Goal: Task Accomplishment & Management: Use online tool/utility

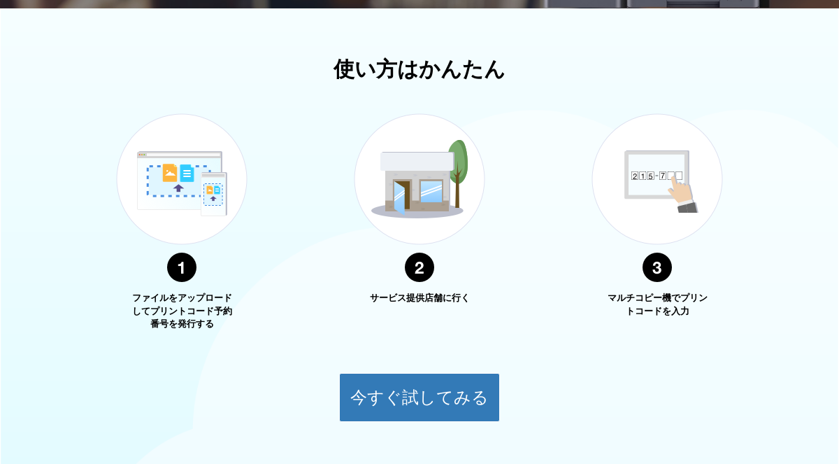
scroll to position [541, 0]
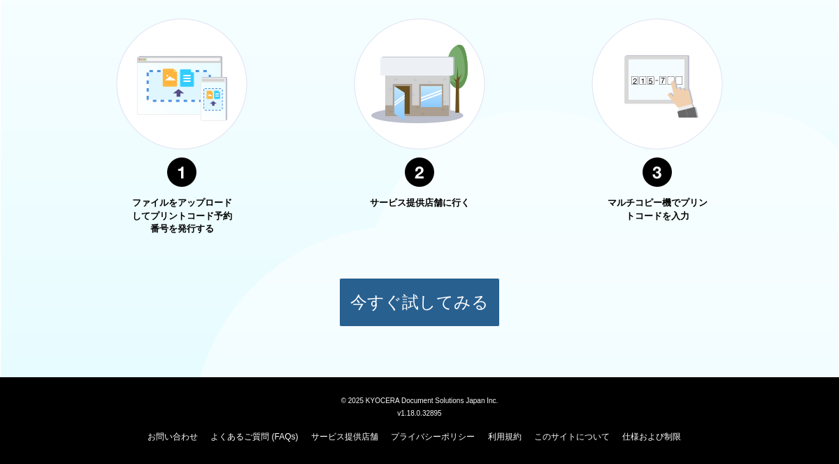
click at [437, 289] on button "今すぐ試してみる" at bounding box center [419, 302] width 161 height 49
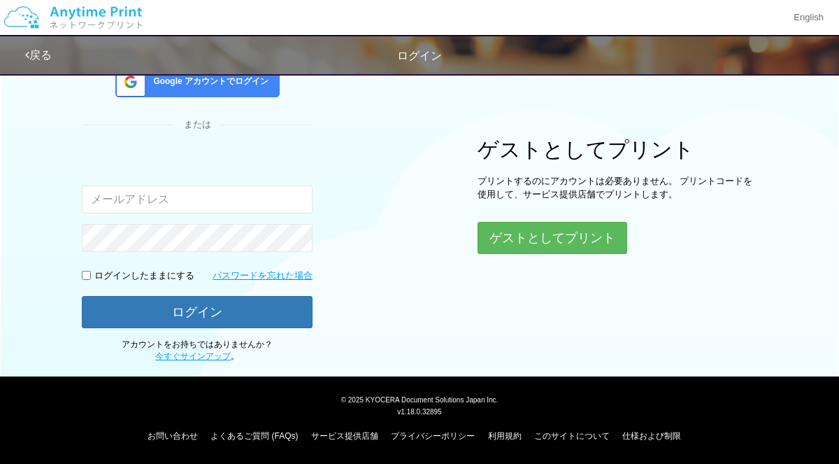
scroll to position [101, 0]
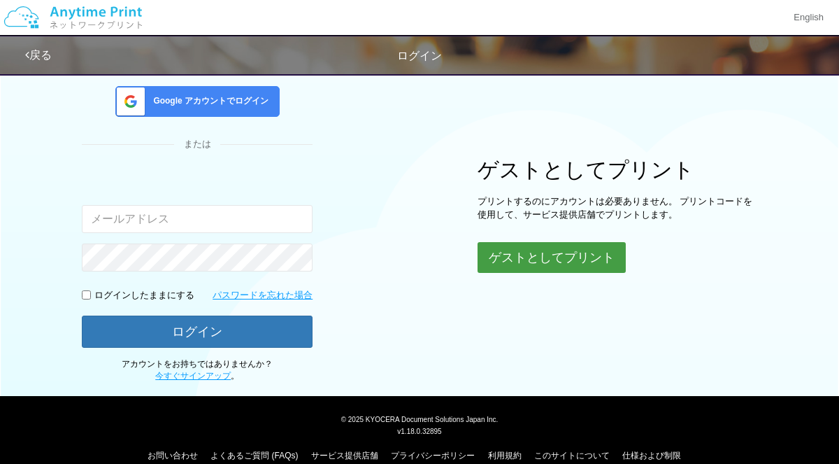
click at [552, 264] on button "ゲストとしてプリント" at bounding box center [552, 257] width 148 height 31
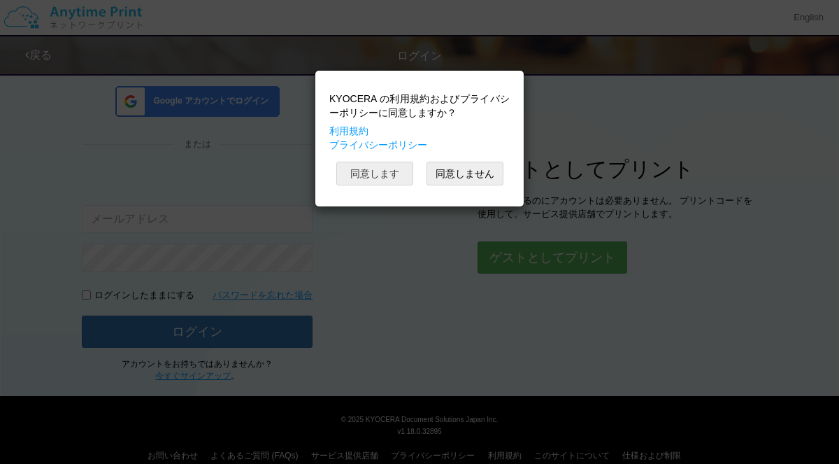
click at [389, 171] on button "同意します" at bounding box center [374, 174] width 77 height 24
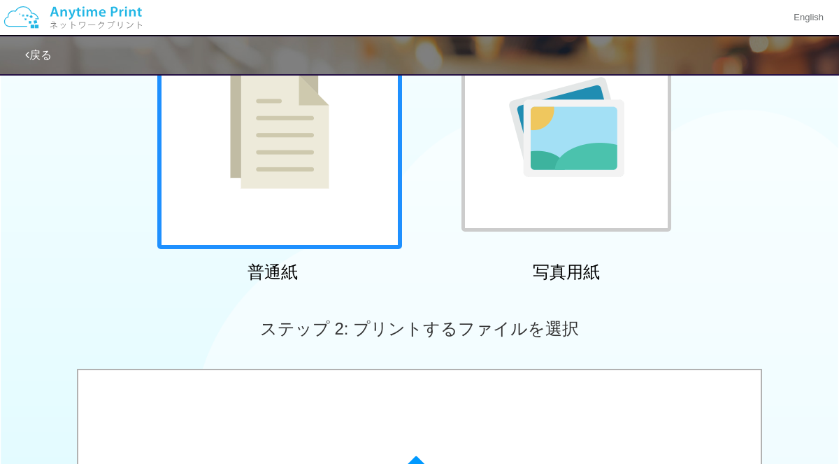
scroll to position [153, 0]
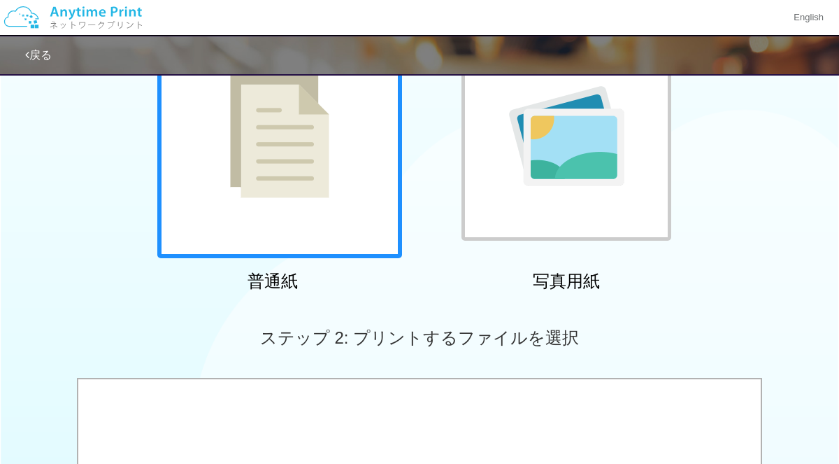
click at [292, 162] on img at bounding box center [279, 135] width 99 height 124
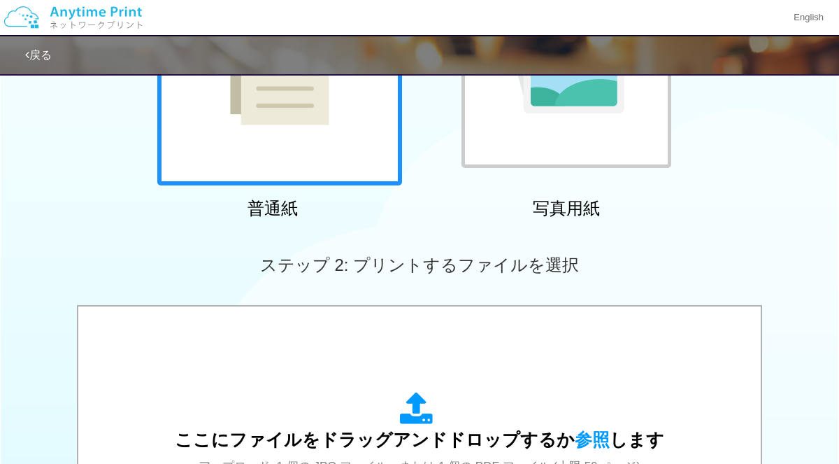
scroll to position [384, 0]
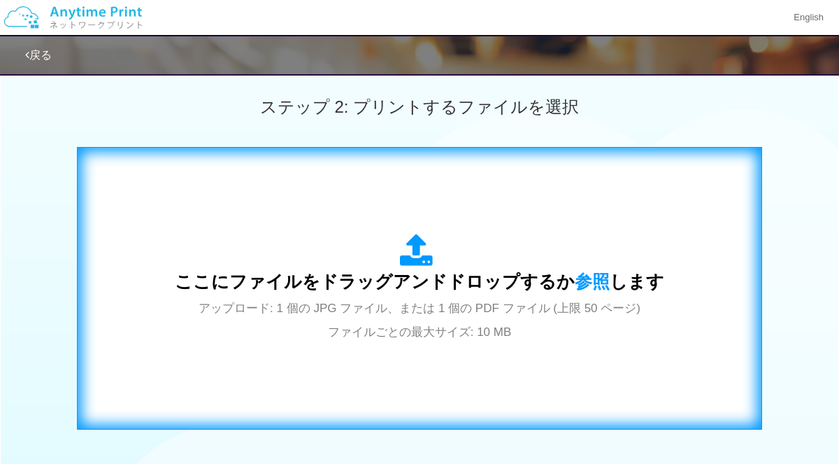
click at [411, 257] on icon at bounding box center [419, 251] width 39 height 35
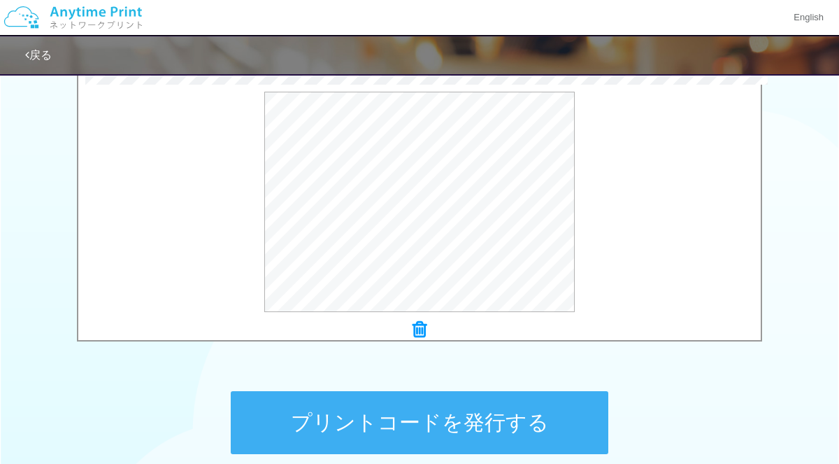
scroll to position [468, 0]
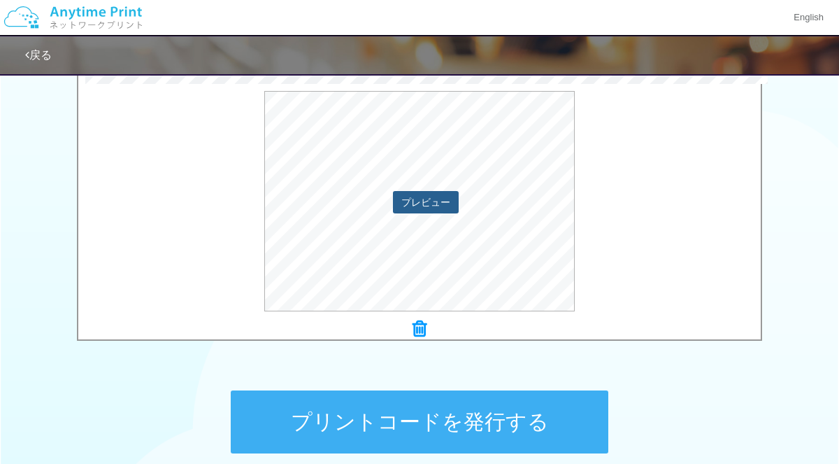
click at [432, 203] on button "プレビュー" at bounding box center [426, 202] width 66 height 22
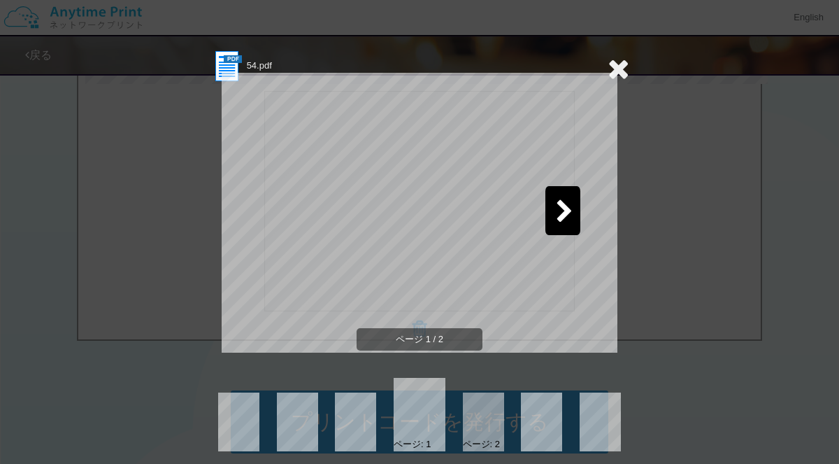
click at [569, 219] on icon at bounding box center [564, 212] width 17 height 24
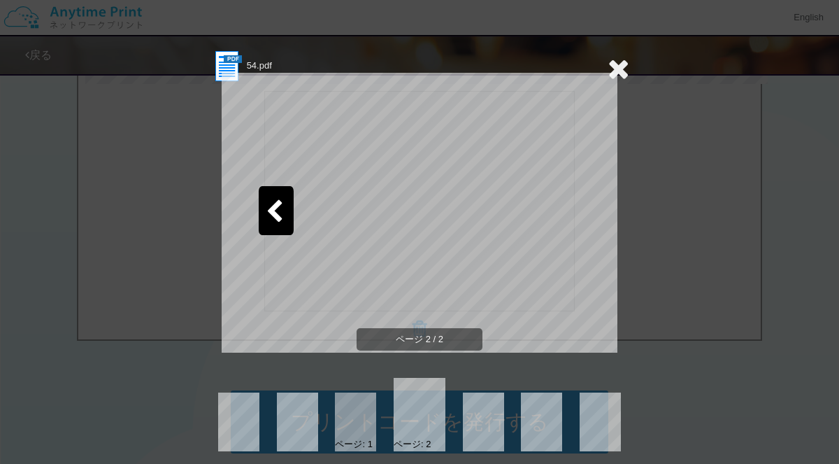
click at [620, 67] on icon at bounding box center [619, 69] width 22 height 28
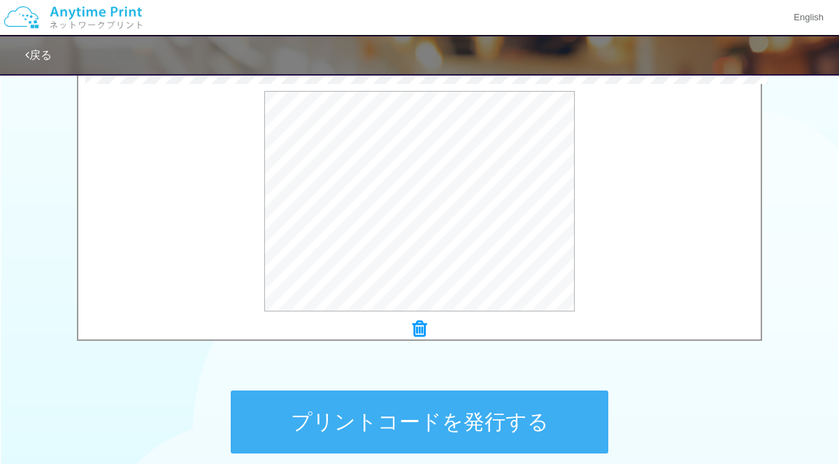
click at [432, 420] on button "プリントコードを発行する" at bounding box center [420, 421] width 378 height 63
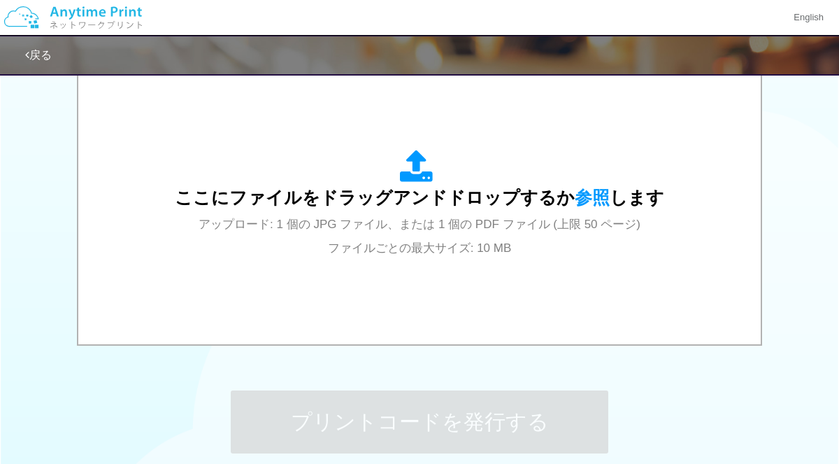
scroll to position [0, 0]
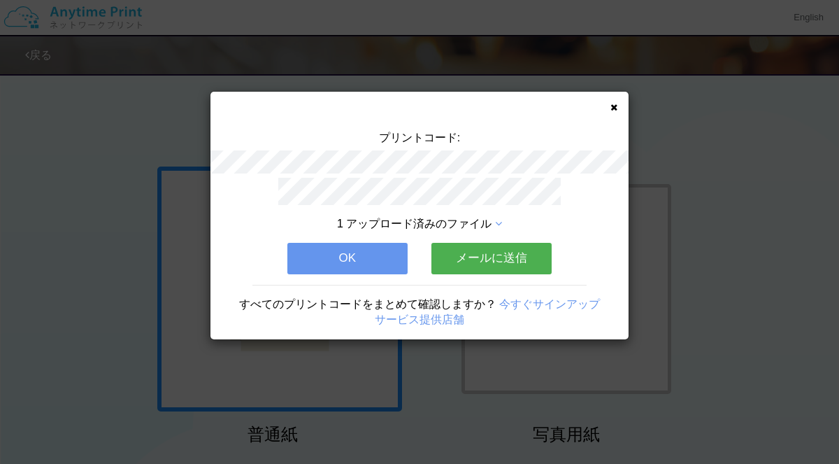
click at [369, 248] on button "OK" at bounding box center [347, 258] width 120 height 31
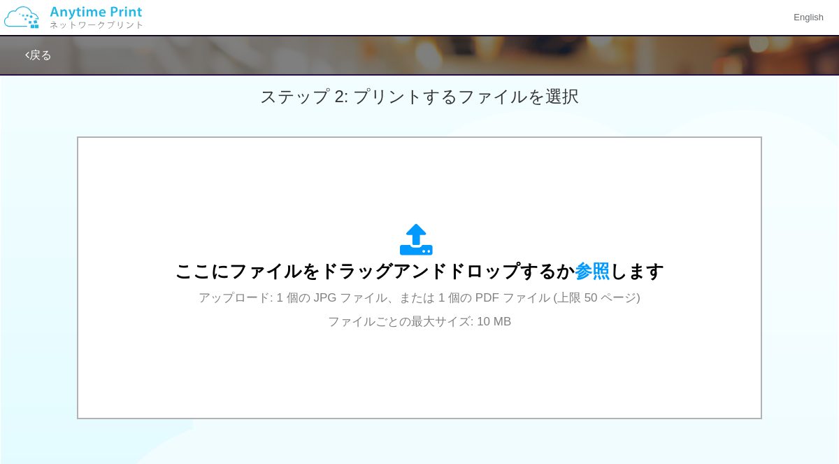
scroll to position [499, 0]
